Goal: Transaction & Acquisition: Purchase product/service

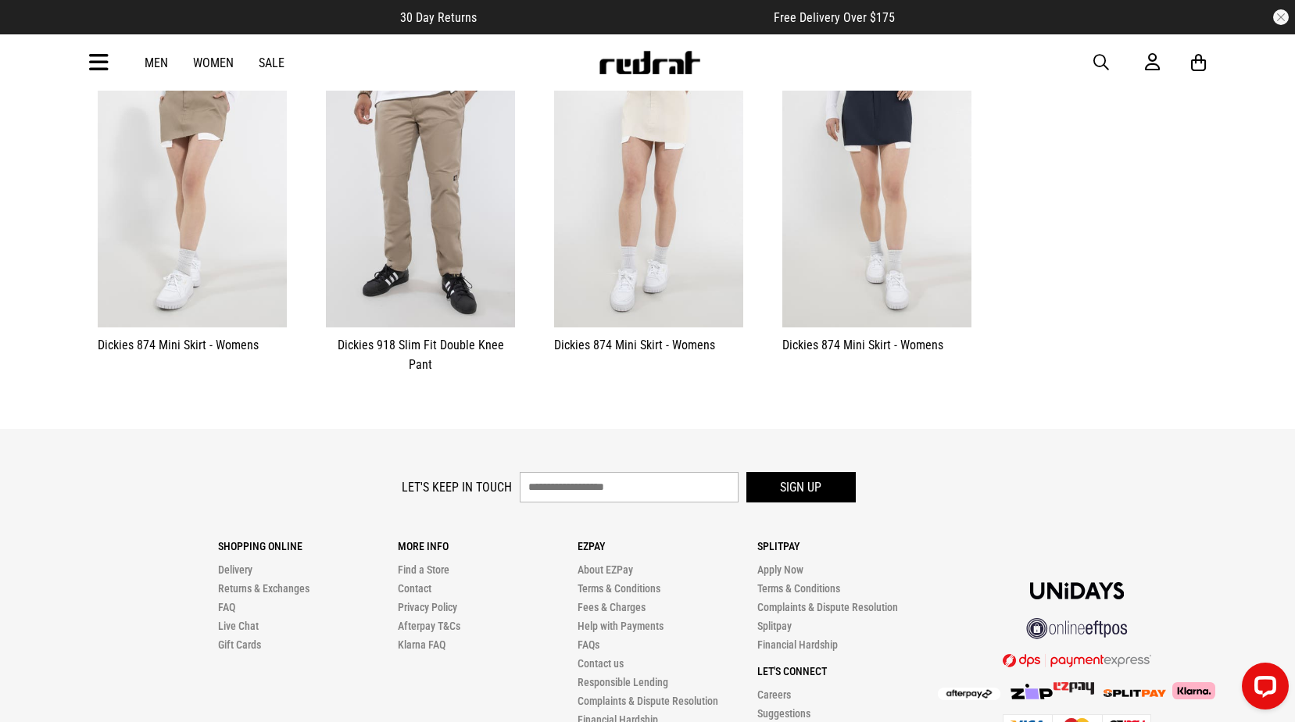
click at [1101, 59] on span "button" at bounding box center [1102, 62] width 16 height 19
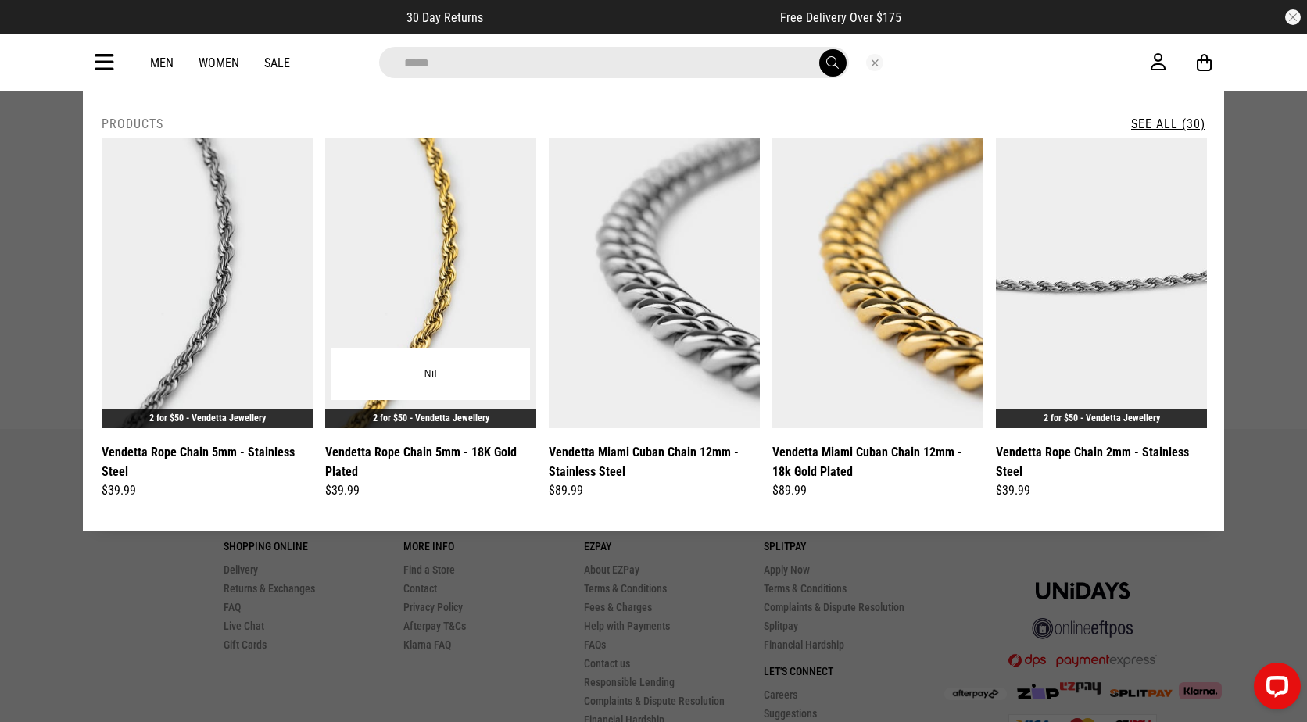
type input "*****"
click at [455, 334] on img at bounding box center [430, 283] width 211 height 291
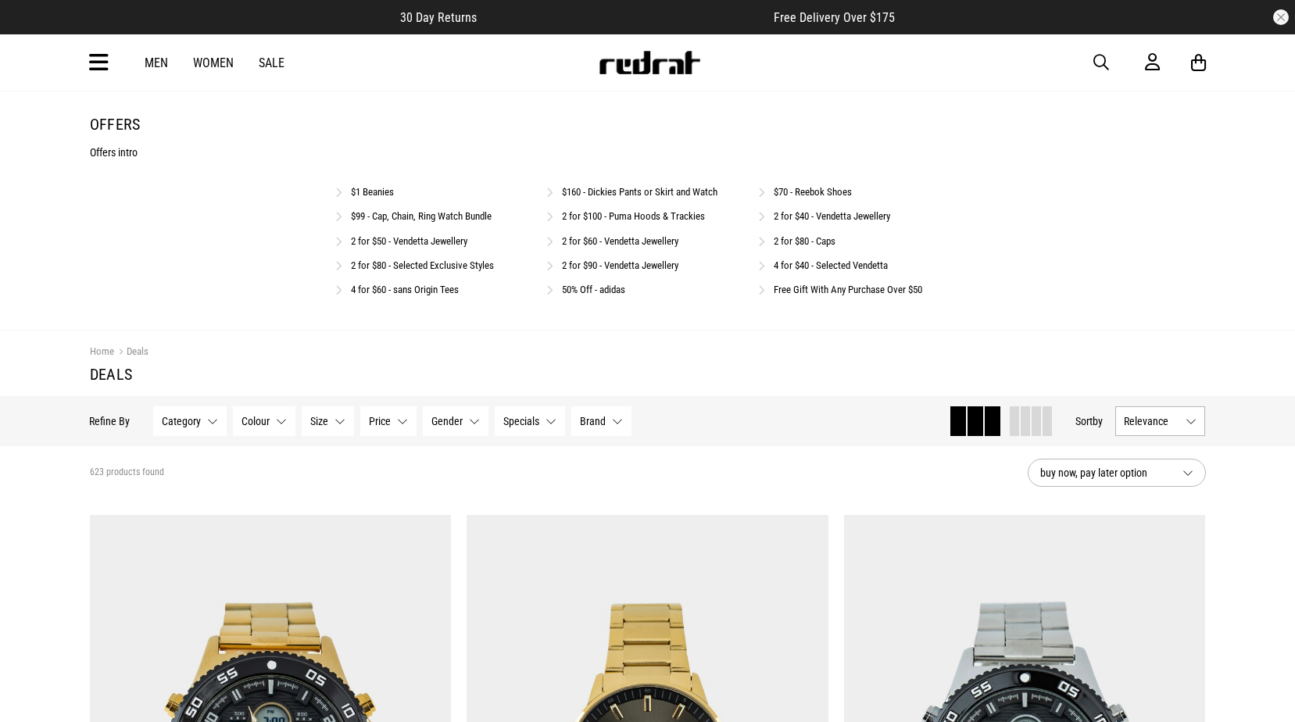
click at [1105, 66] on span "button" at bounding box center [1102, 62] width 16 height 19
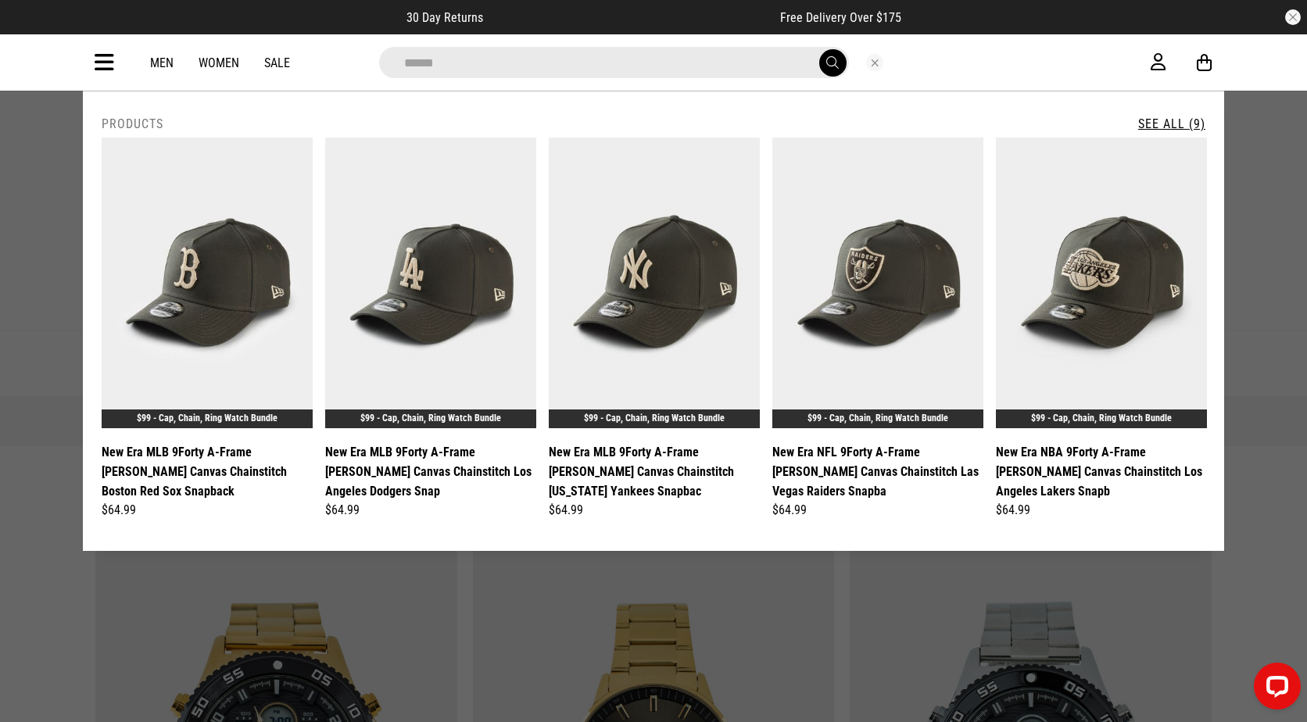
type input "******"
click at [819, 49] on button "submit" at bounding box center [832, 62] width 27 height 27
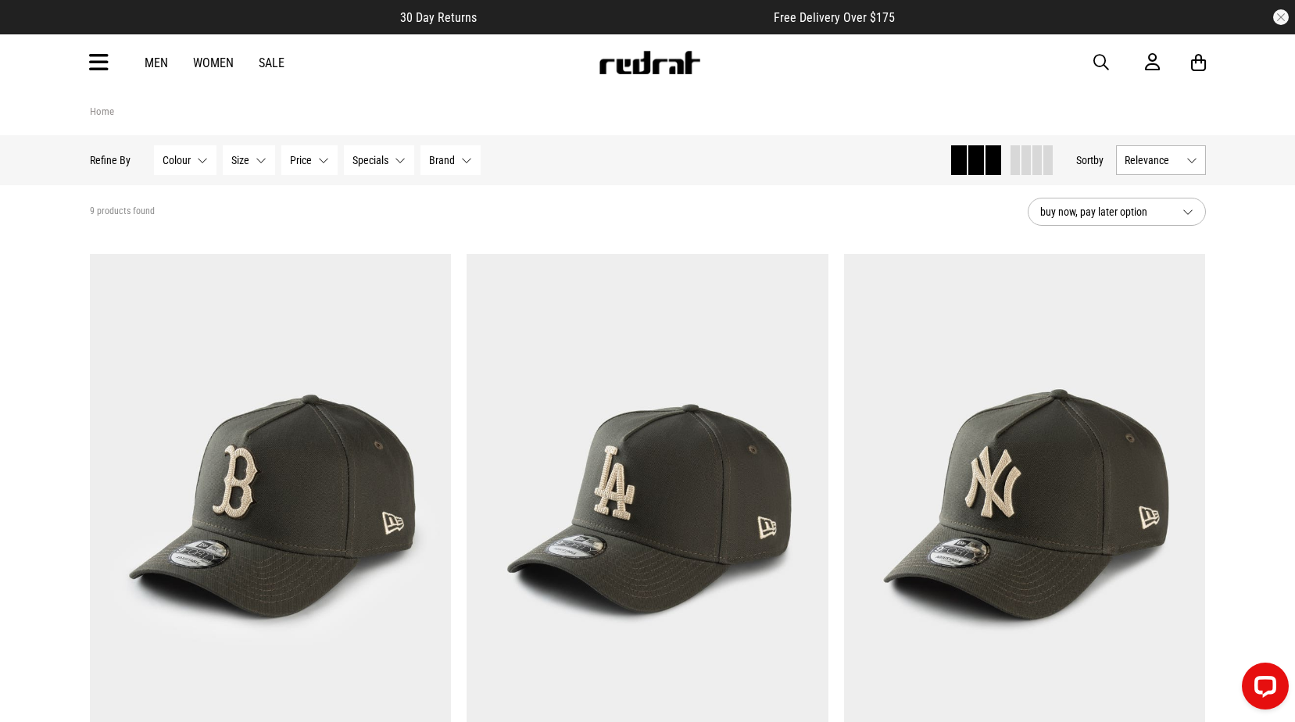
click at [1104, 62] on span "button" at bounding box center [1102, 62] width 16 height 19
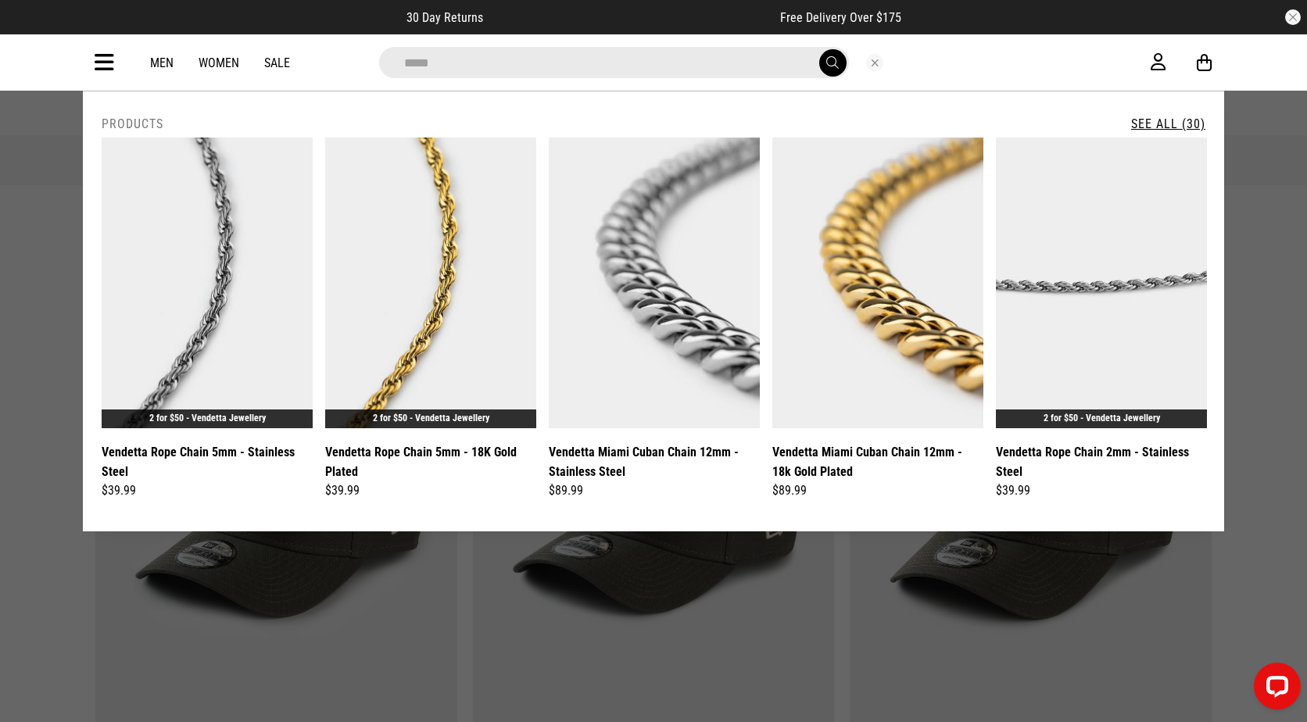
type input "*****"
click at [1152, 124] on link "See All (30)" at bounding box center [1168, 123] width 74 height 15
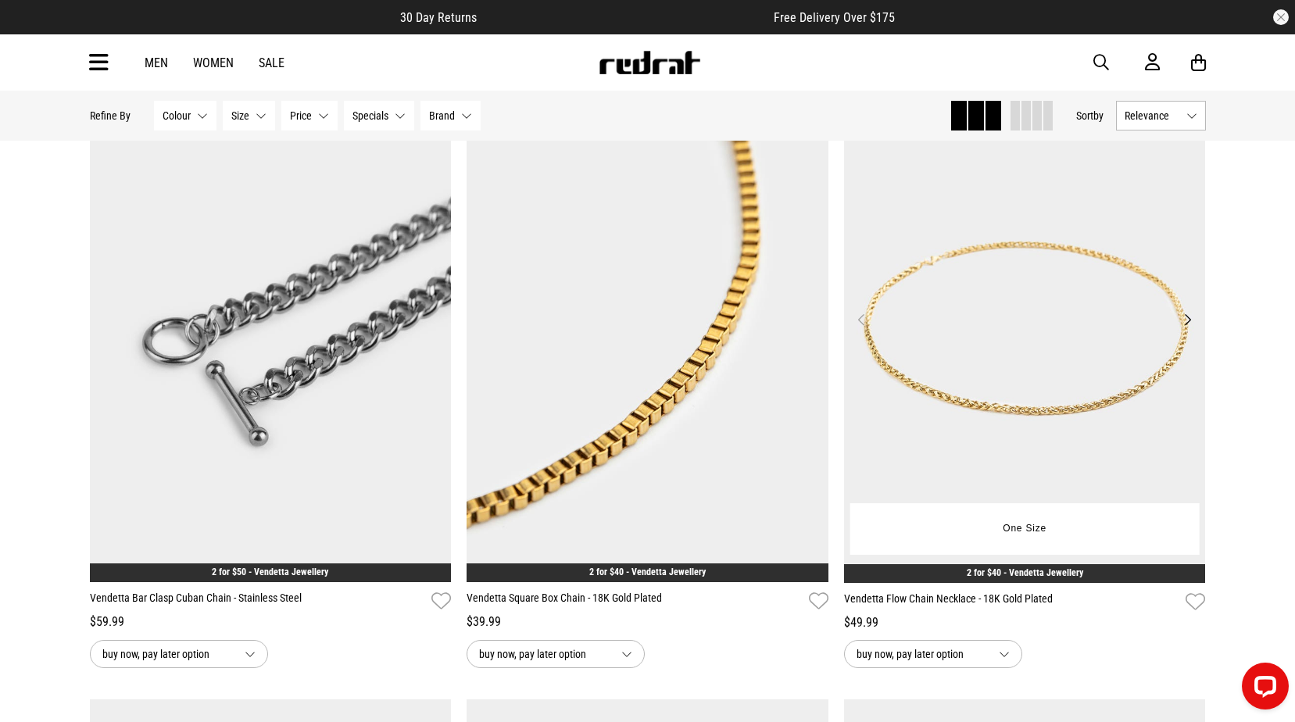
scroll to position [1485, 0]
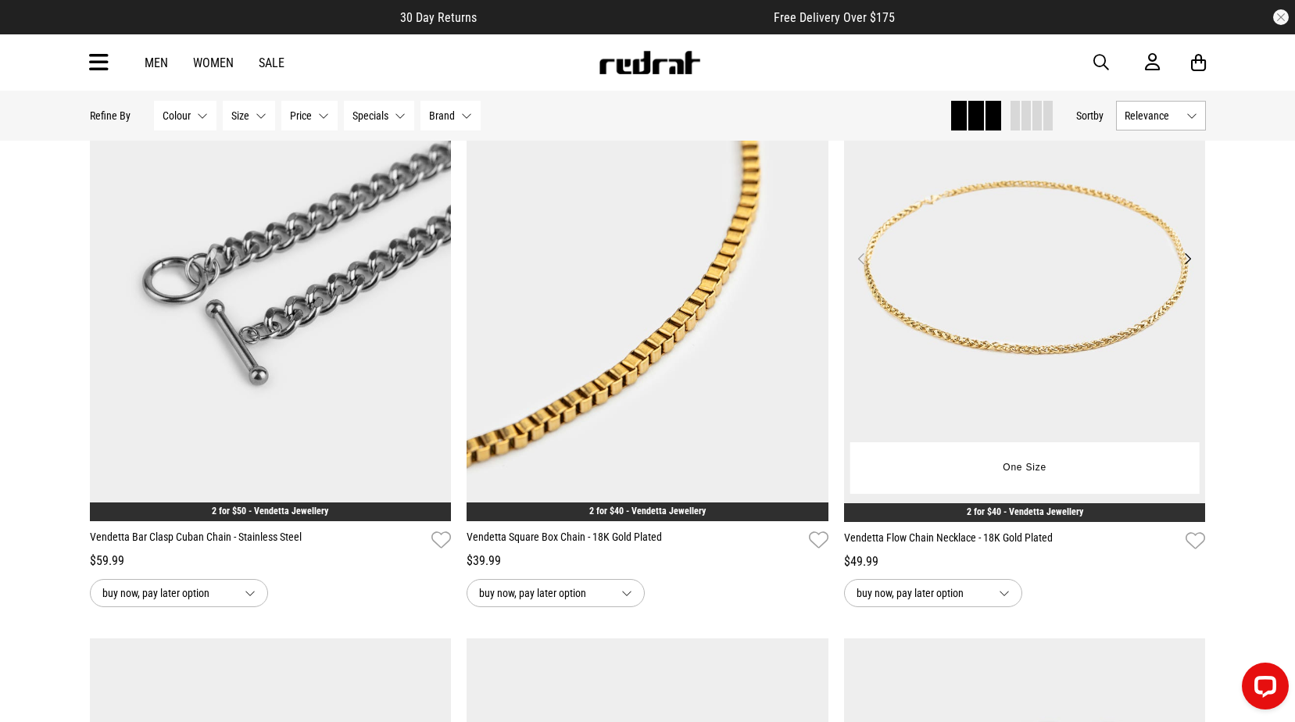
click at [1003, 358] on img at bounding box center [1025, 268] width 362 height 507
click at [1002, 356] on img at bounding box center [1025, 268] width 362 height 507
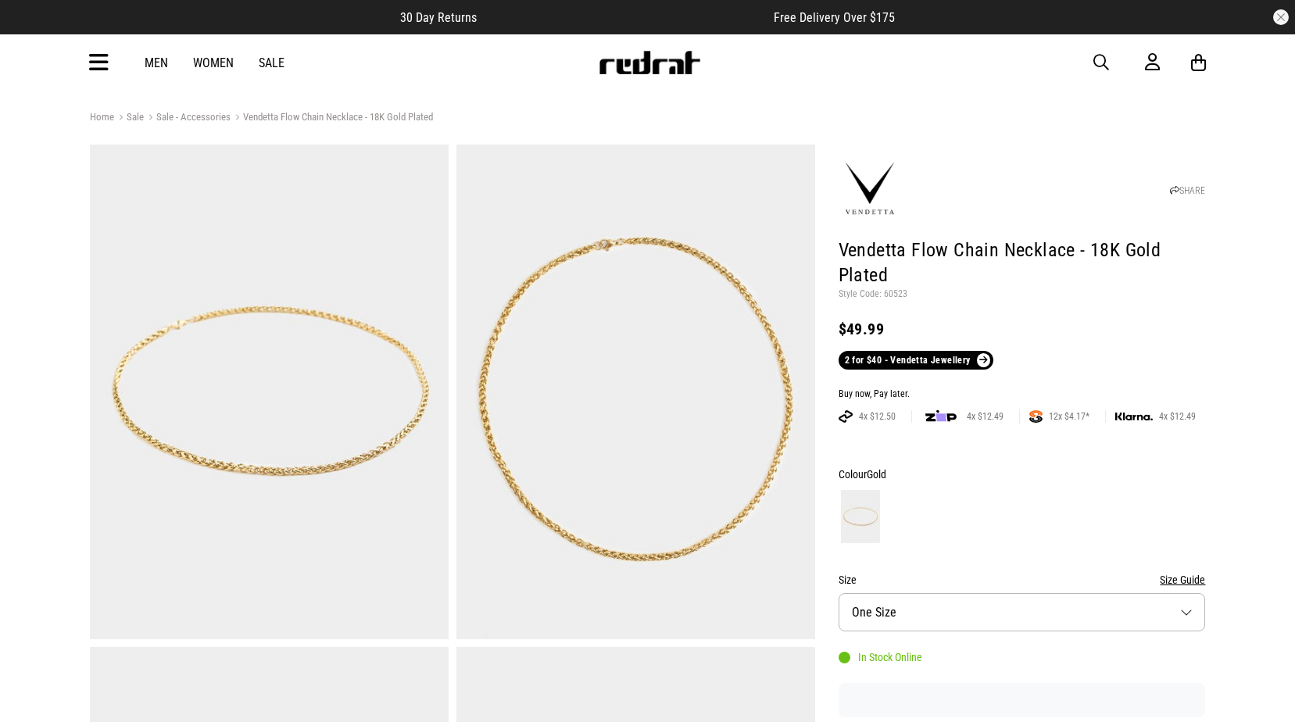
click at [420, 436] on img at bounding box center [269, 392] width 359 height 495
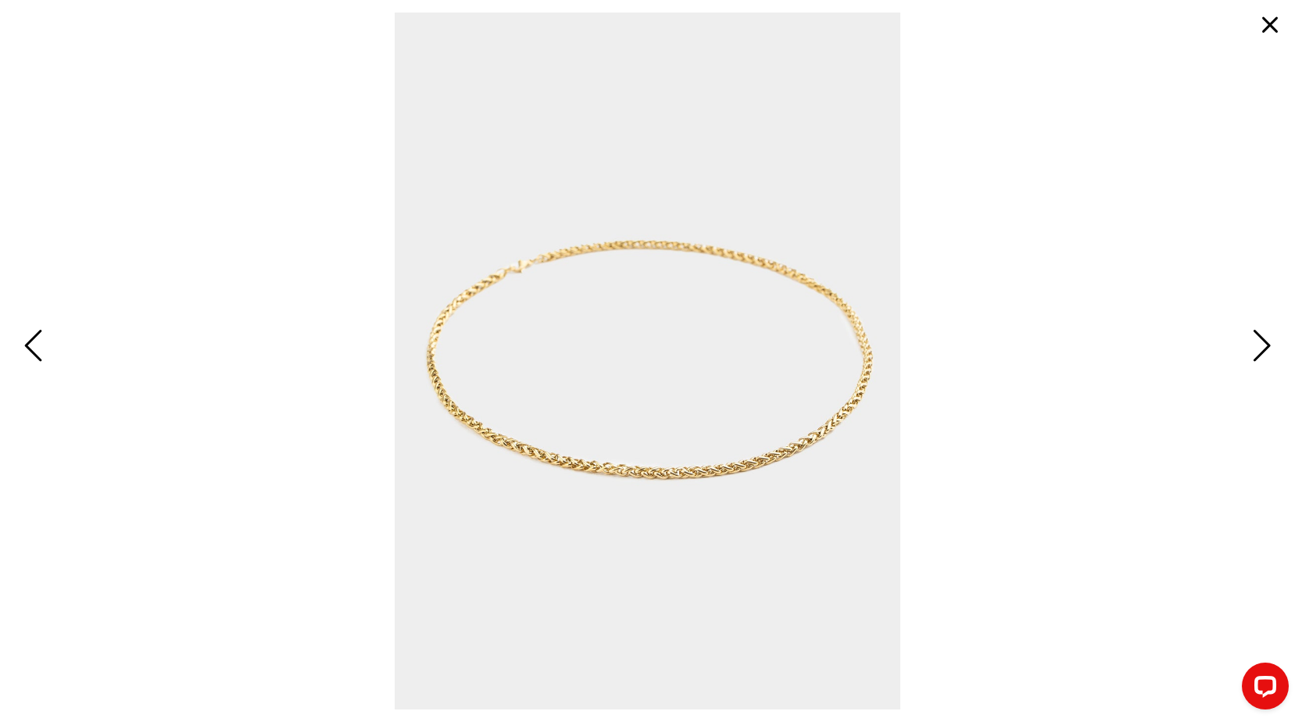
click at [1270, 351] on span "Next" at bounding box center [1260, 346] width 24 height 45
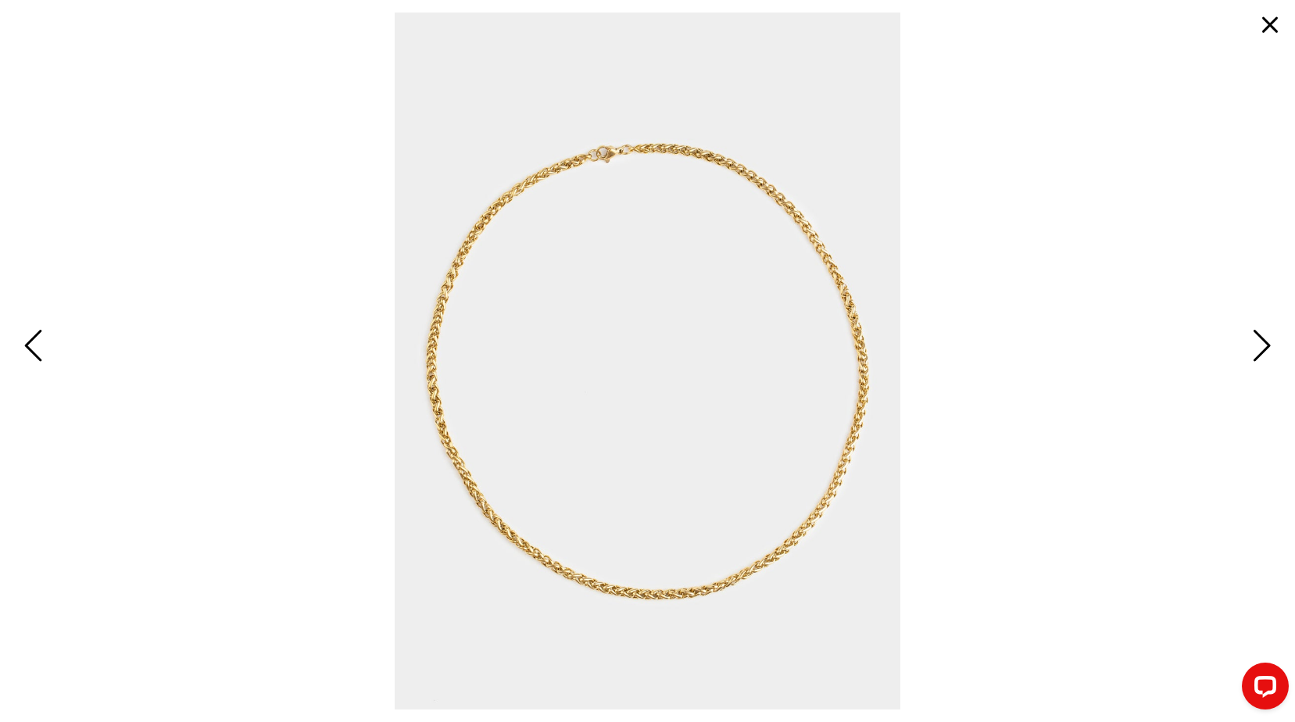
click at [1270, 351] on span "Next" at bounding box center [1260, 346] width 24 height 45
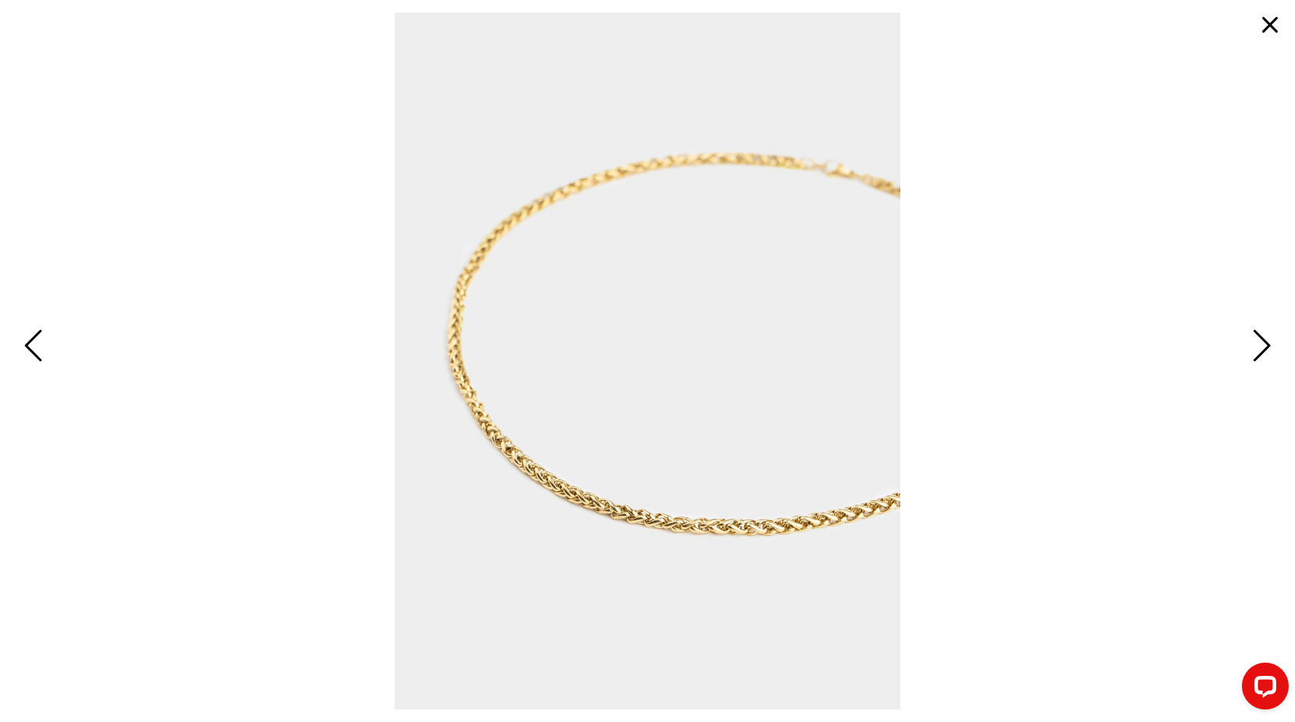
click at [1270, 351] on span "Next" at bounding box center [1260, 346] width 24 height 45
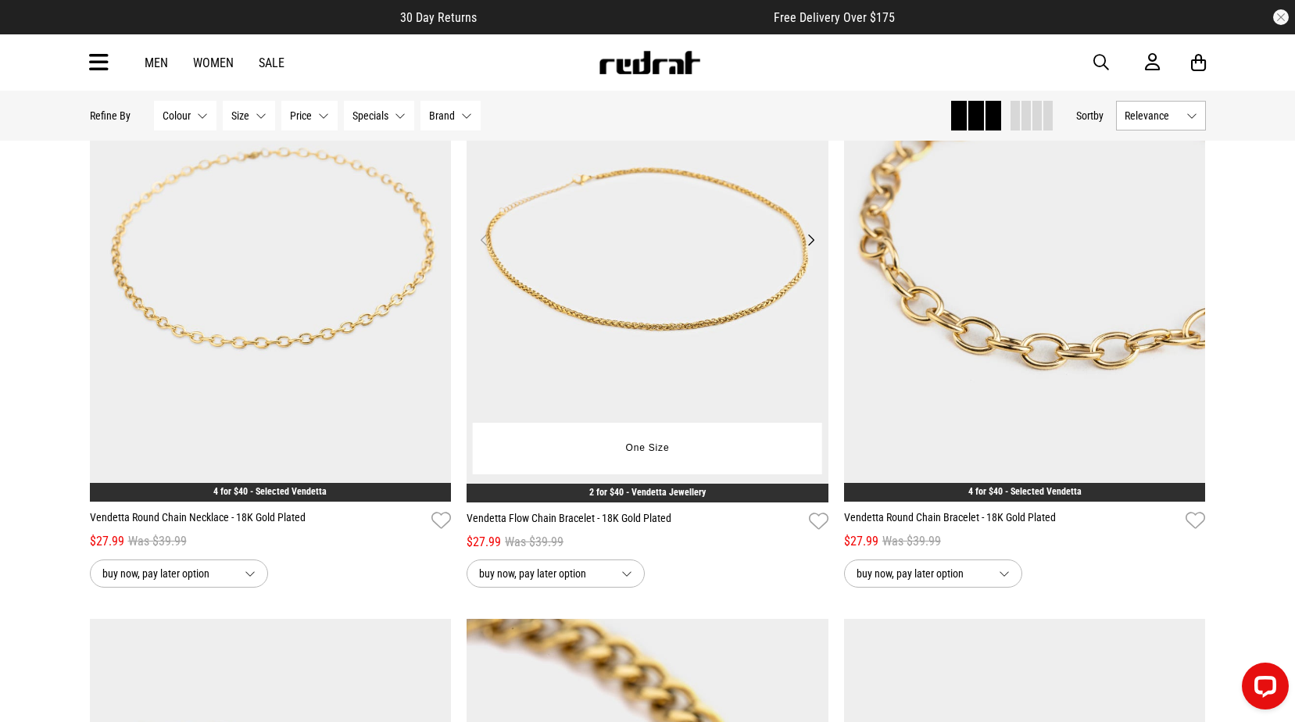
scroll to position [2173, 0]
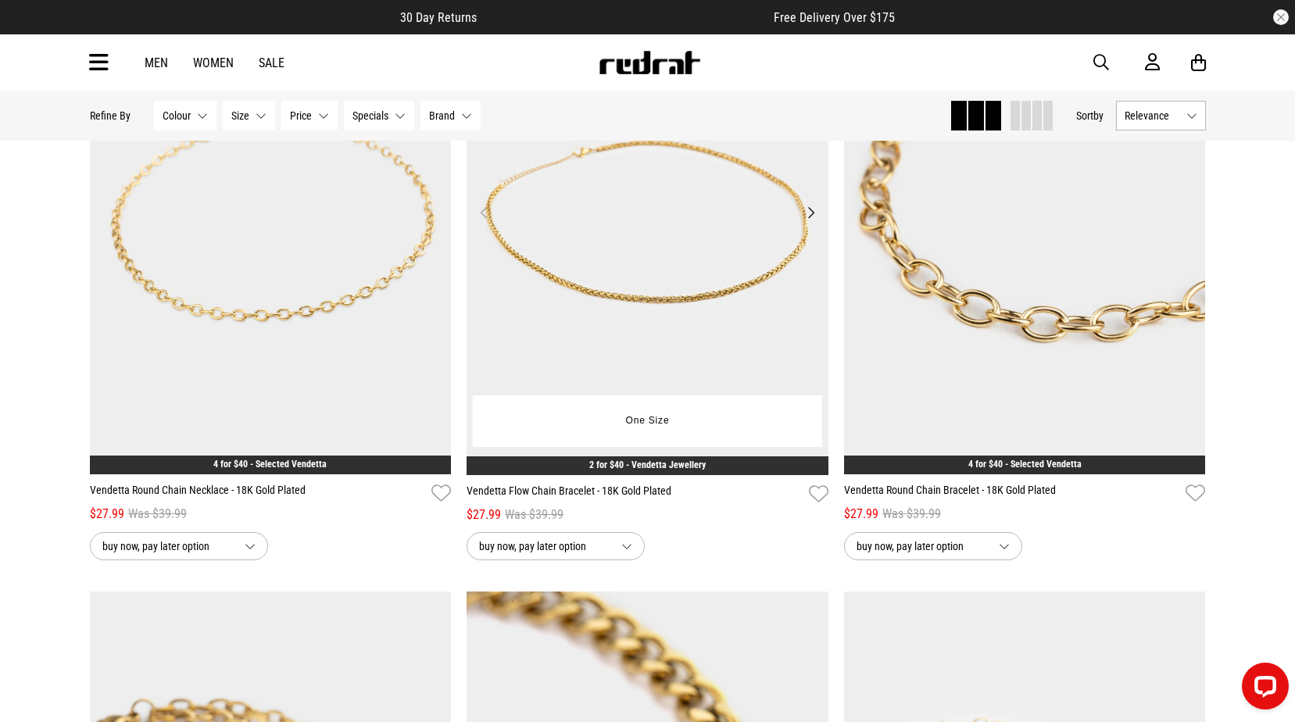
click at [675, 328] on img at bounding box center [648, 222] width 362 height 507
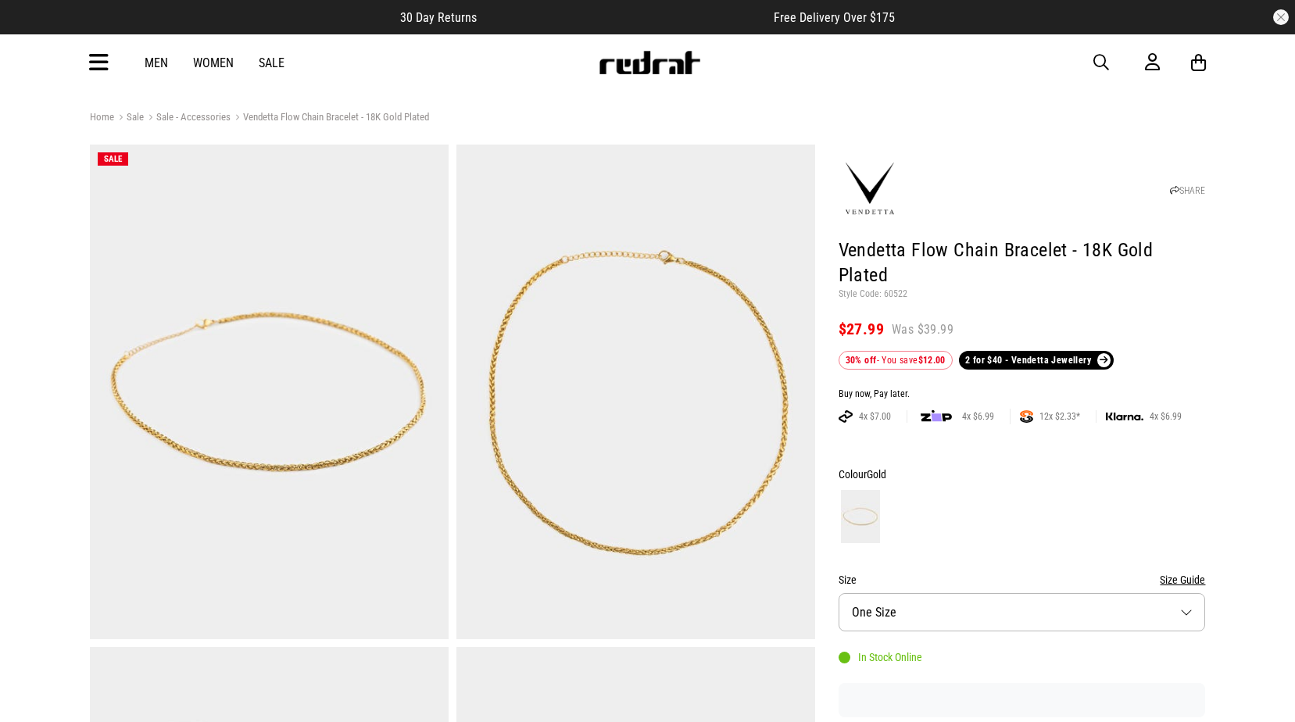
click at [277, 371] on img at bounding box center [269, 392] width 359 height 495
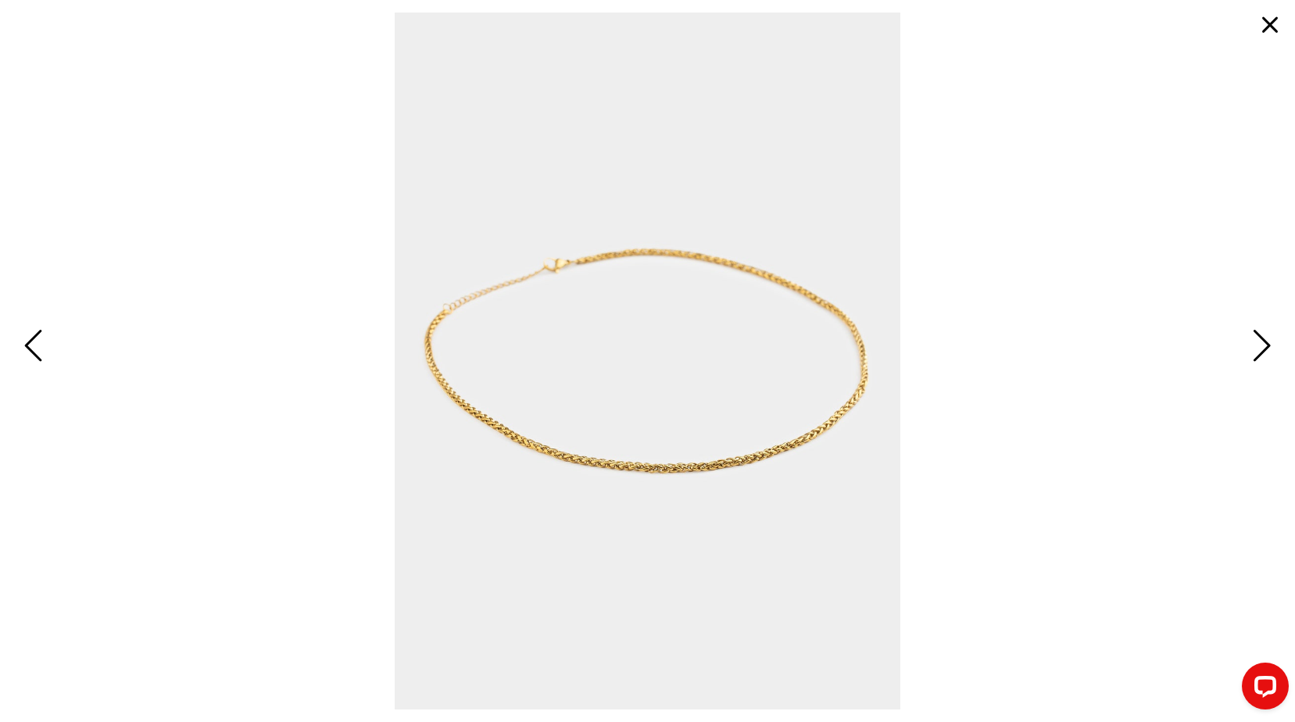
click at [1256, 363] on span "Next" at bounding box center [1260, 346] width 24 height 45
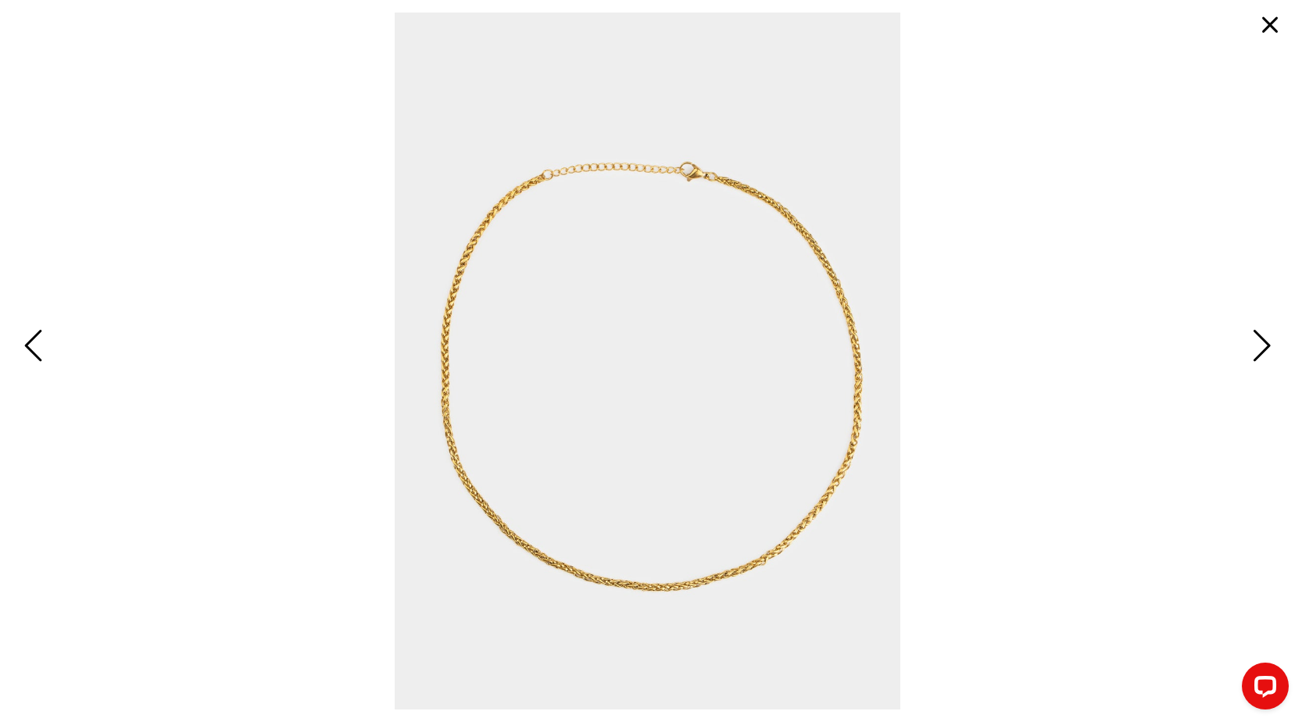
click at [1259, 354] on span "Next" at bounding box center [1260, 346] width 24 height 45
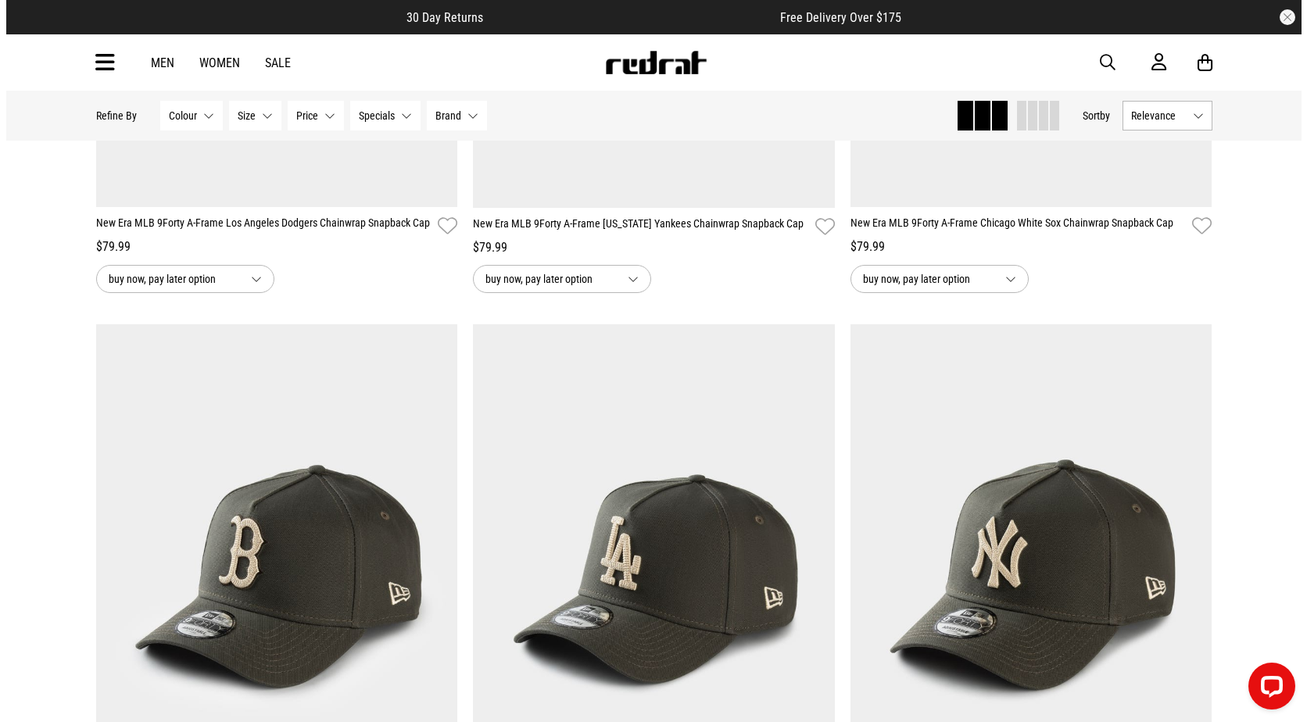
scroll to position [4328, 0]
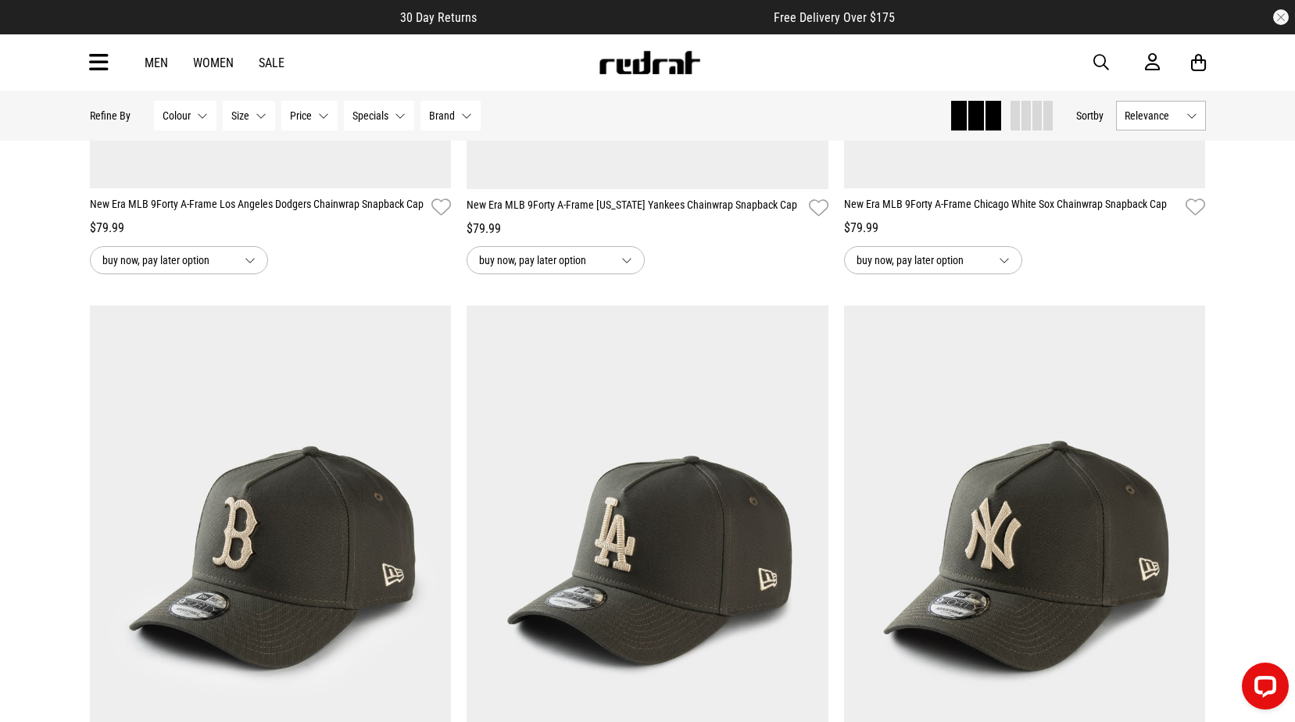
click at [1099, 59] on span "button" at bounding box center [1102, 62] width 16 height 19
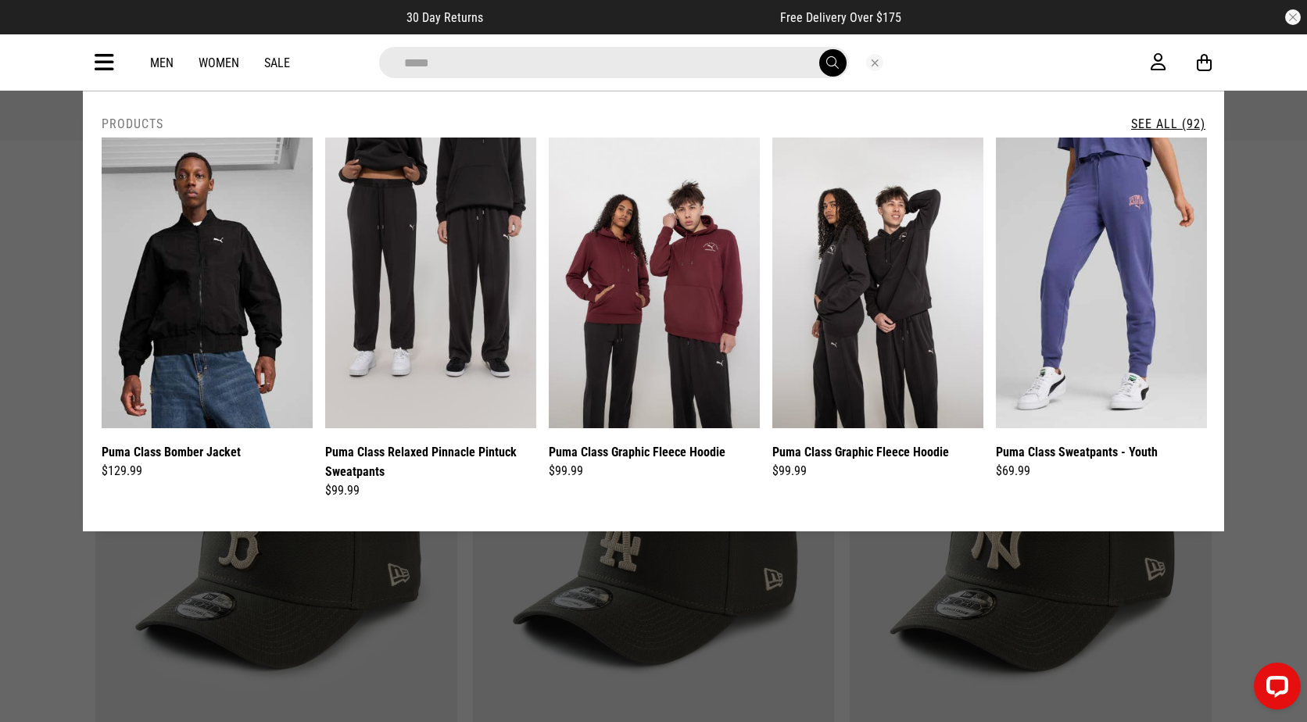
type input "*******"
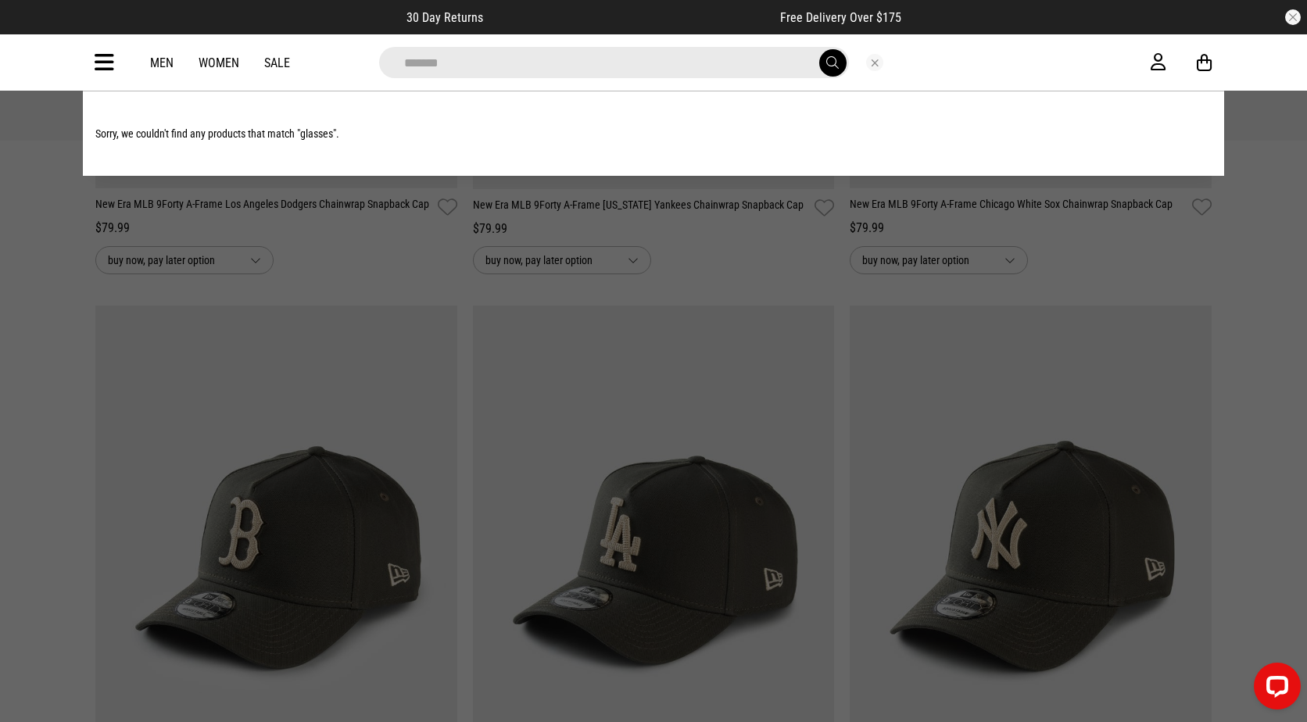
drag, startPoint x: 467, startPoint y: 66, endPoint x: 350, endPoint y: 58, distance: 116.8
click at [350, 58] on div "*******" at bounding box center [640, 62] width 1022 height 31
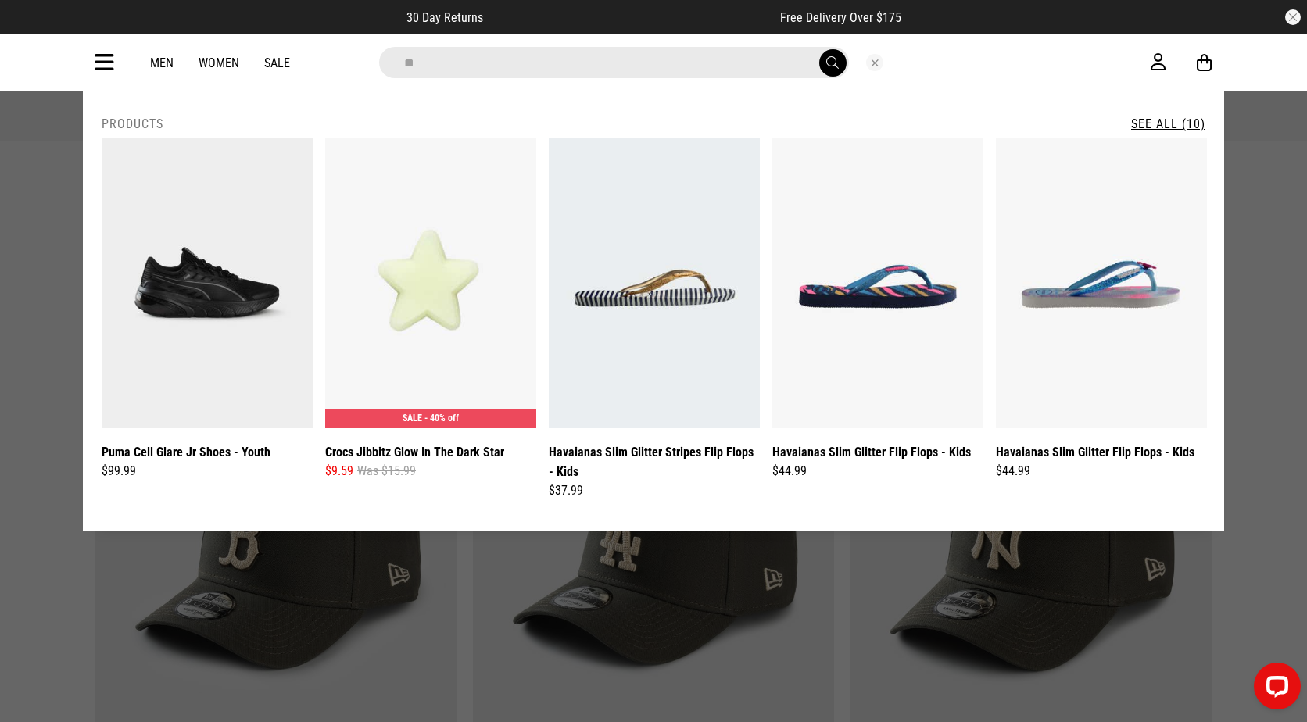
type input "*"
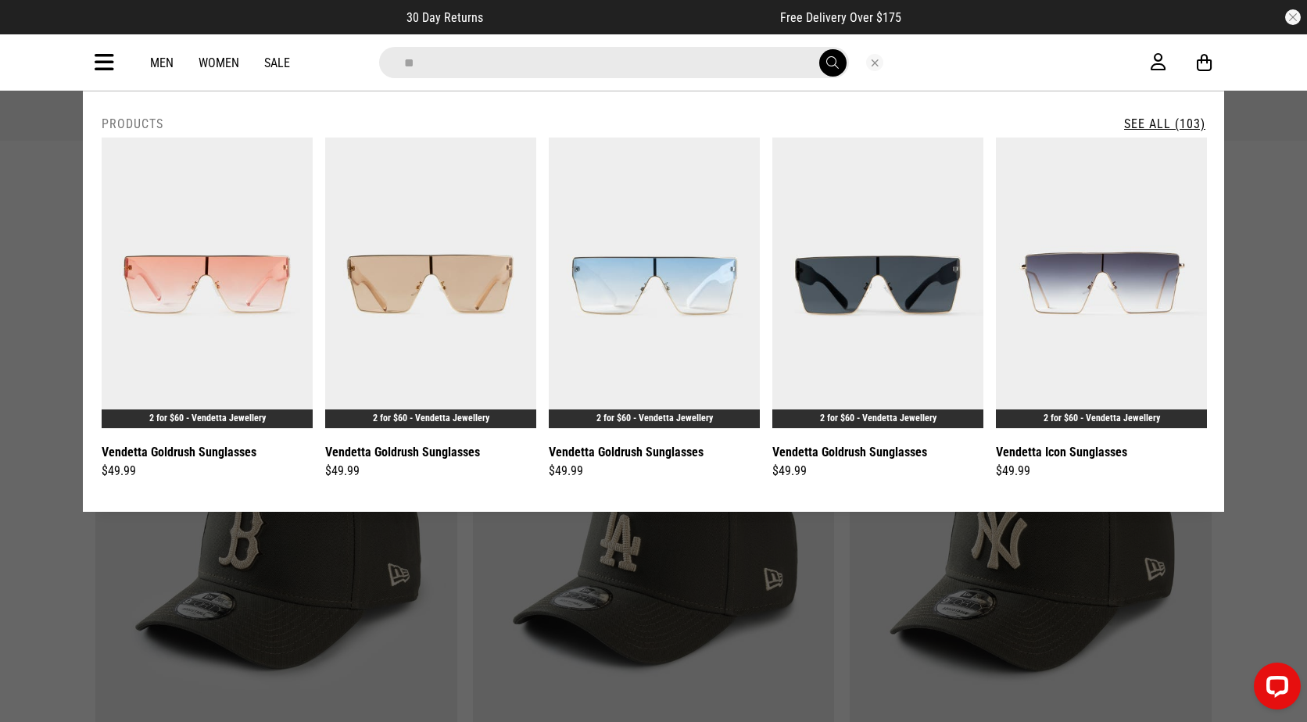
type input "**********"
click at [1169, 123] on link "See All (50)" at bounding box center [1168, 123] width 74 height 15
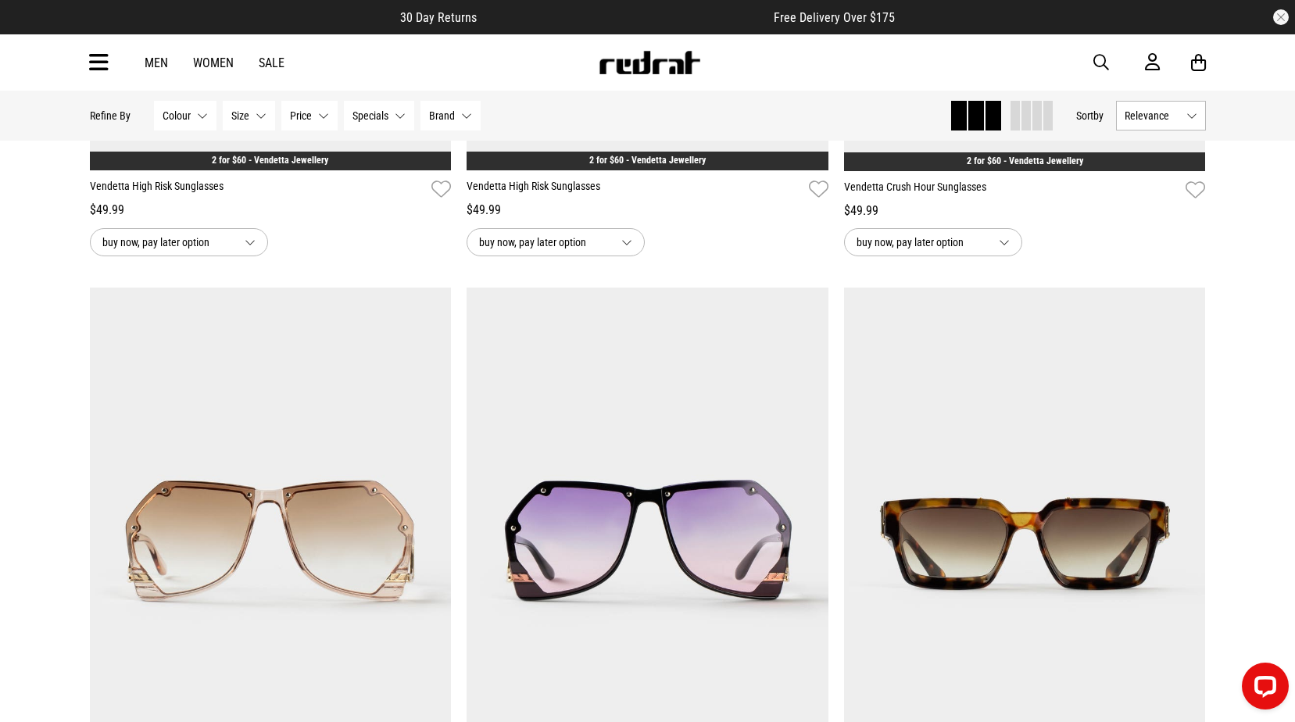
scroll to position [3987, 0]
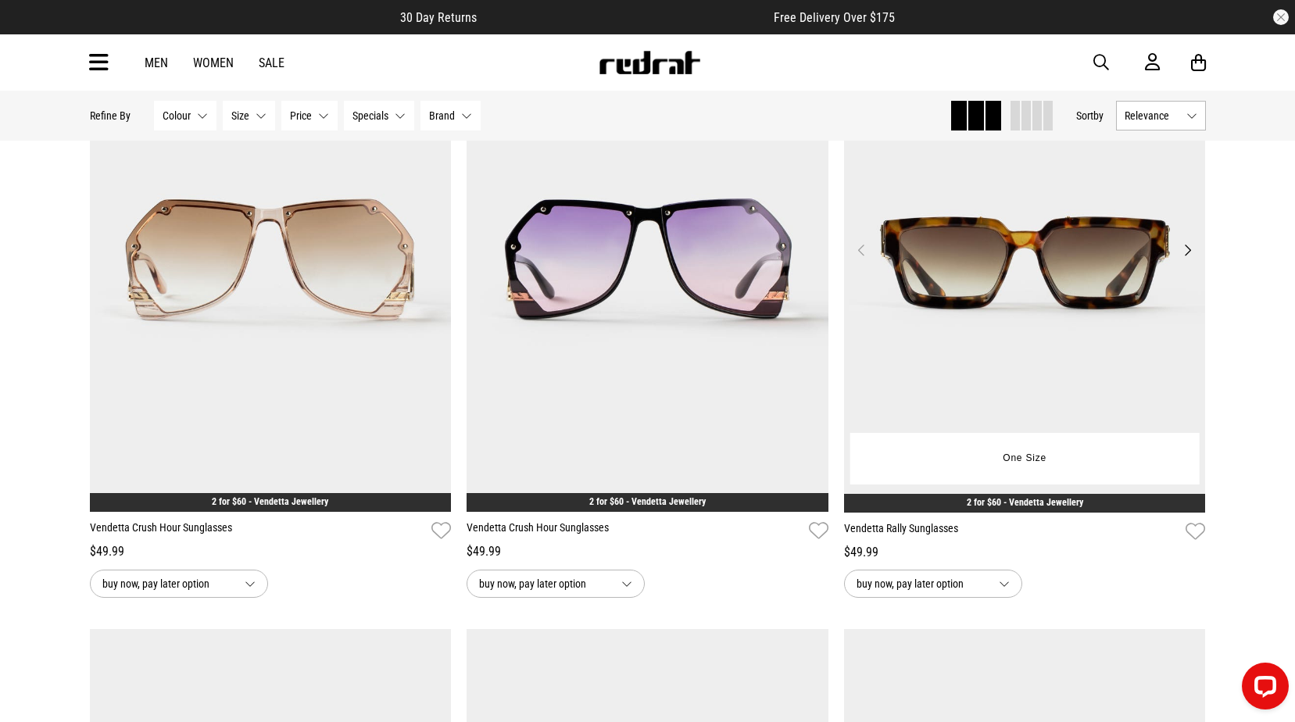
click at [1119, 316] on img at bounding box center [1025, 259] width 362 height 507
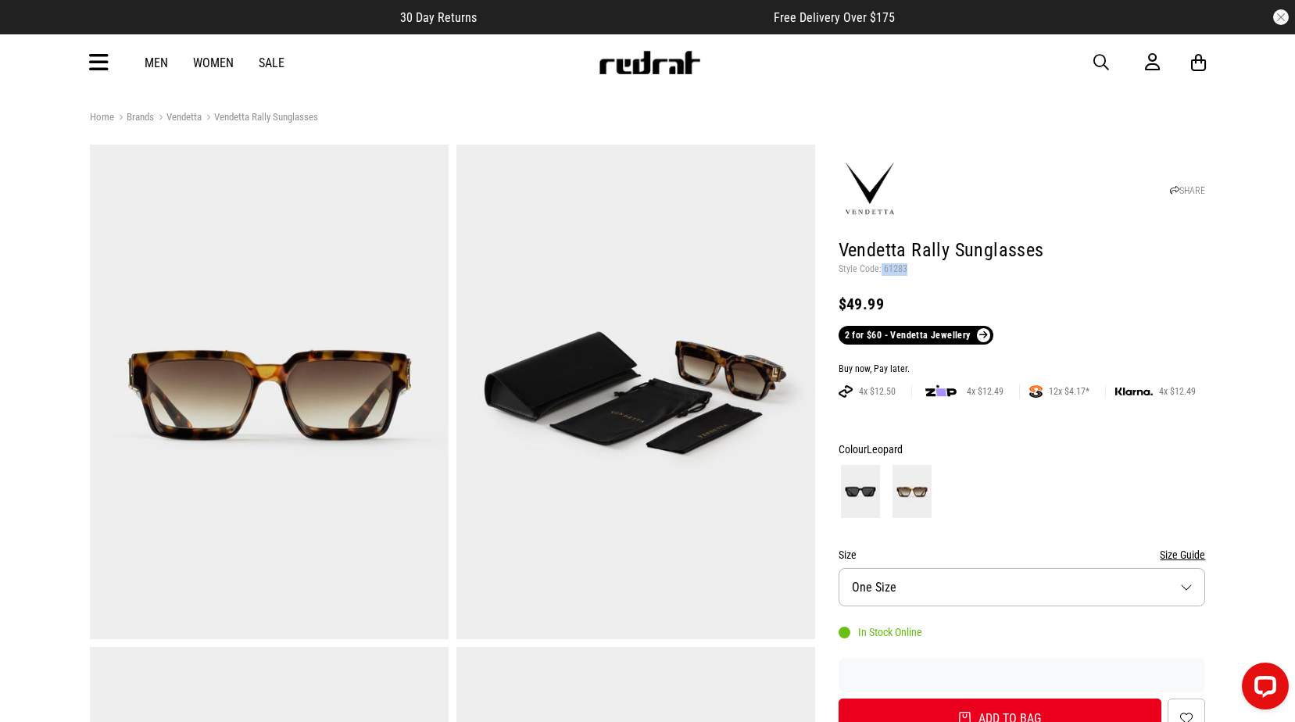
drag, startPoint x: 909, startPoint y: 272, endPoint x: 881, endPoint y: 268, distance: 28.4
click at [881, 268] on p "Style Code: 61283" at bounding box center [1022, 269] width 367 height 13
copy p "61283"
click at [764, 367] on img at bounding box center [636, 392] width 359 height 495
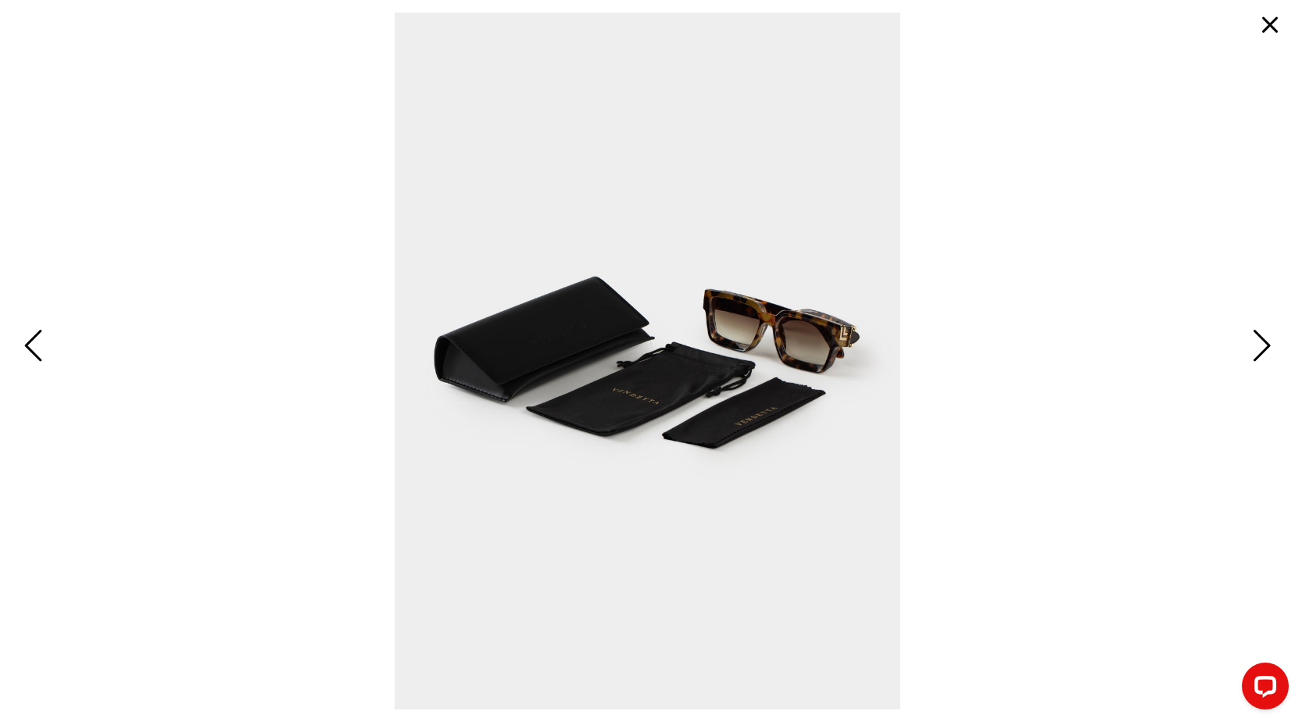
click at [1262, 348] on span "Next" at bounding box center [1260, 346] width 24 height 45
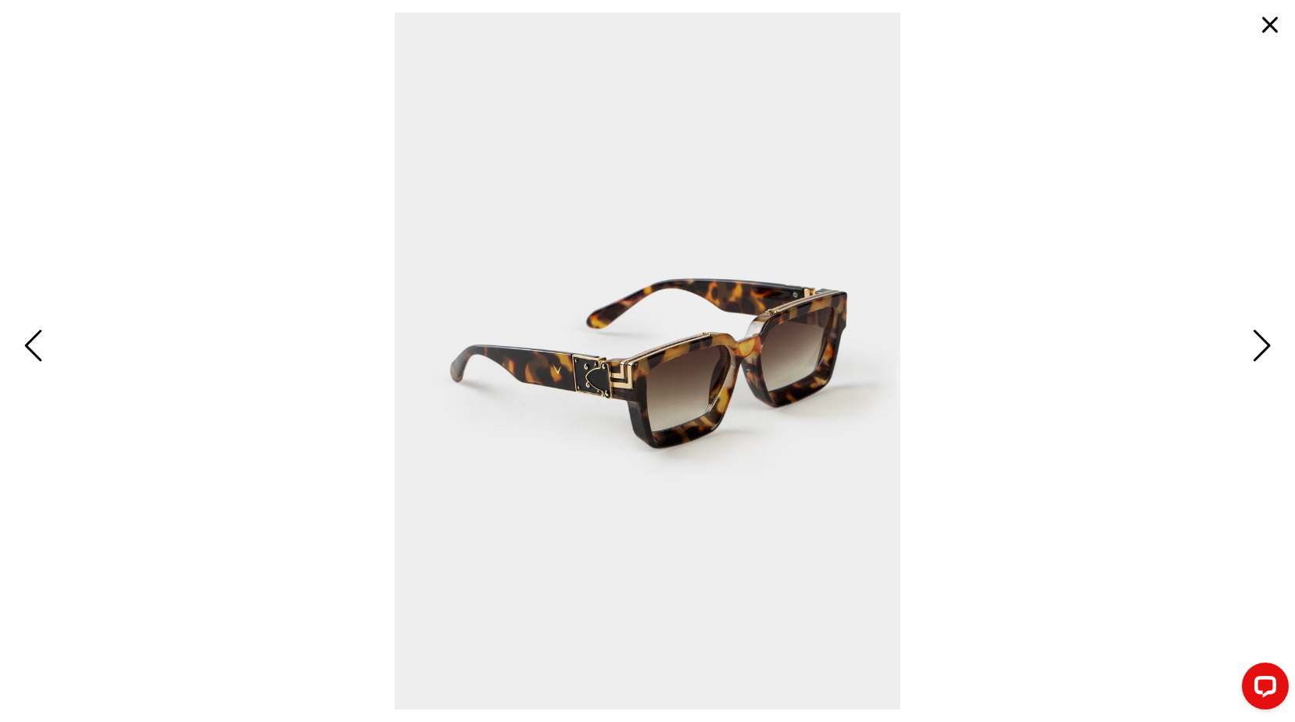
click at [1261, 347] on span "Next" at bounding box center [1260, 346] width 24 height 45
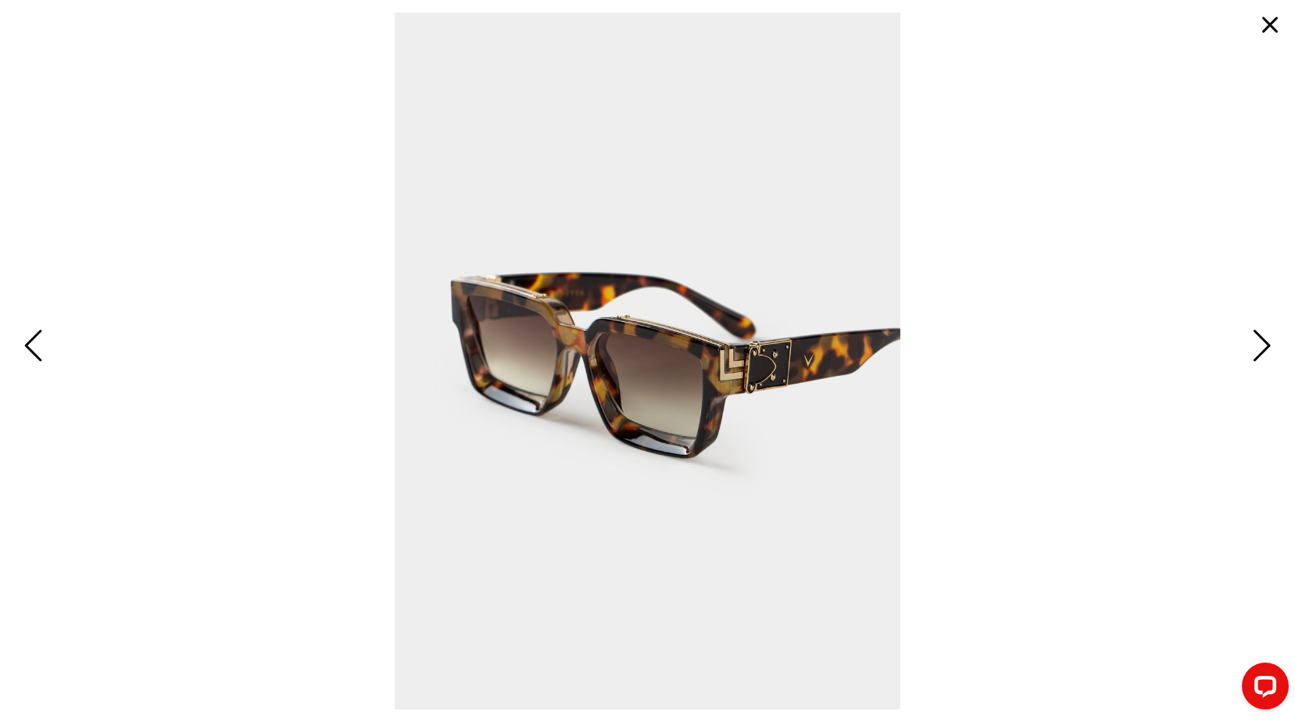
click at [1262, 23] on button "button" at bounding box center [1270, 25] width 38 height 38
